Goal: Task Accomplishment & Management: Complete application form

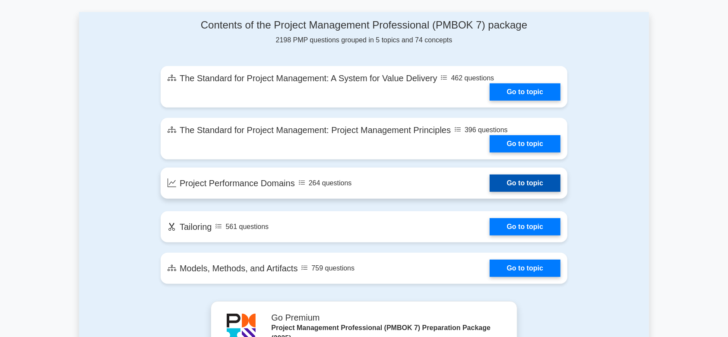
scroll to position [460, 0]
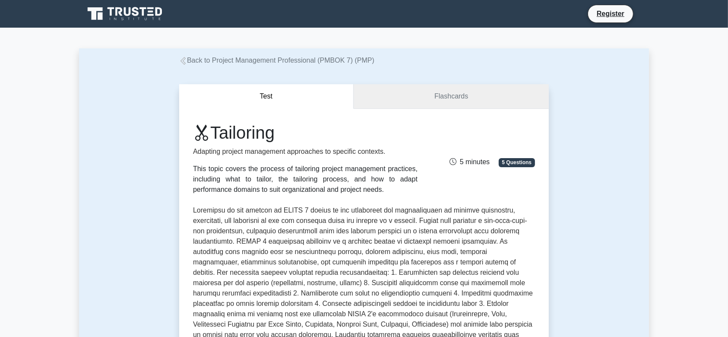
click at [458, 90] on link "Flashcards" at bounding box center [450, 96] width 195 height 25
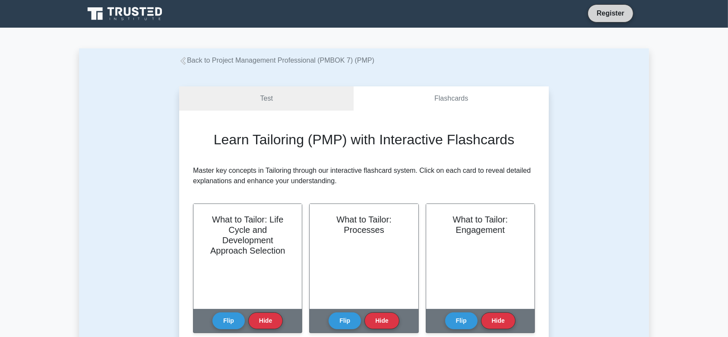
click at [611, 12] on link "Register" at bounding box center [610, 13] width 38 height 11
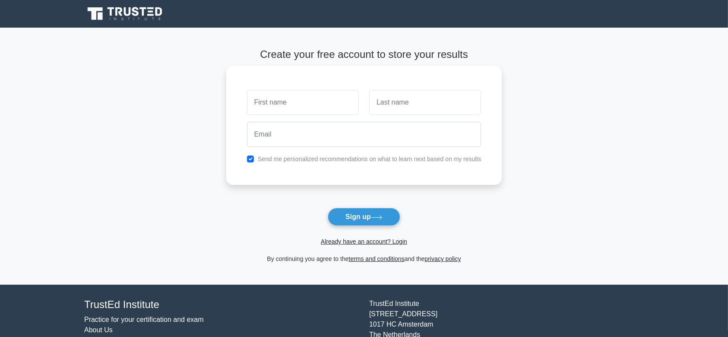
click at [298, 101] on input "text" at bounding box center [303, 102] width 112 height 25
type input "Rahmi"
type input "Rabah"
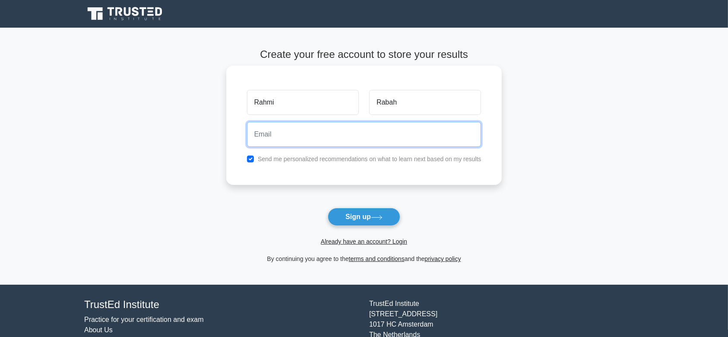
click at [299, 134] on input "email" at bounding box center [364, 134] width 234 height 25
type input "[EMAIL_ADDRESS][DOMAIN_NAME]"
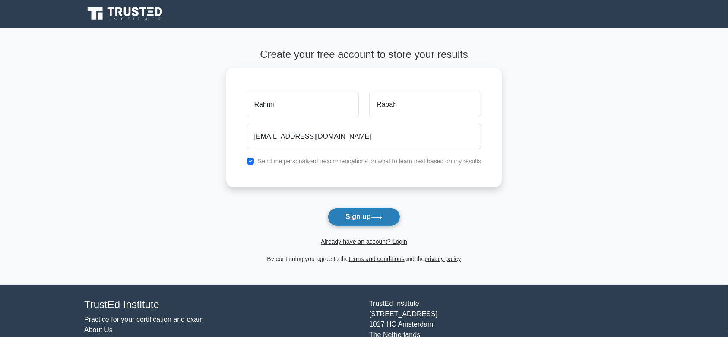
click at [373, 211] on button "Sign up" at bounding box center [364, 217] width 72 height 18
